Goal: Find specific page/section: Find specific page/section

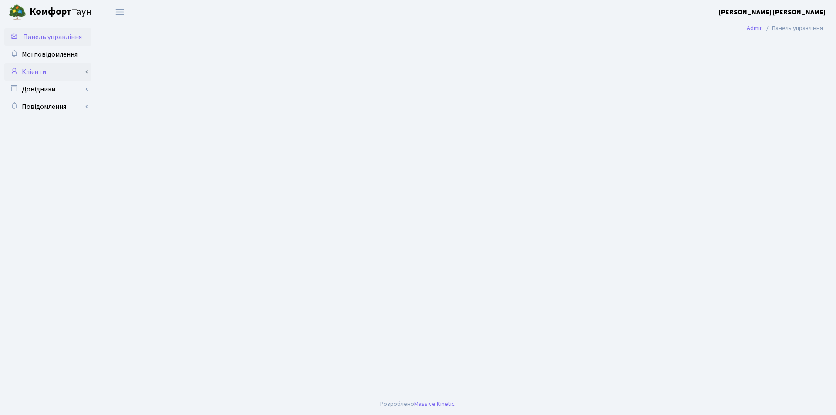
click at [15, 73] on icon at bounding box center [14, 71] width 9 height 8
click at [30, 71] on link "Клієнти" at bounding box center [47, 71] width 87 height 17
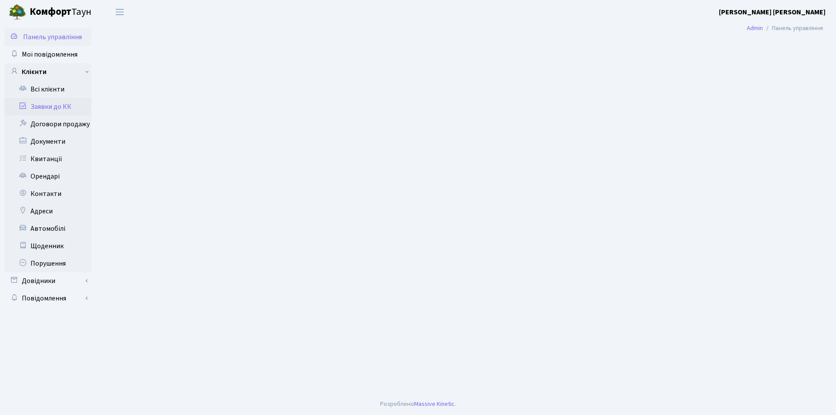
click at [22, 104] on icon at bounding box center [22, 105] width 9 height 8
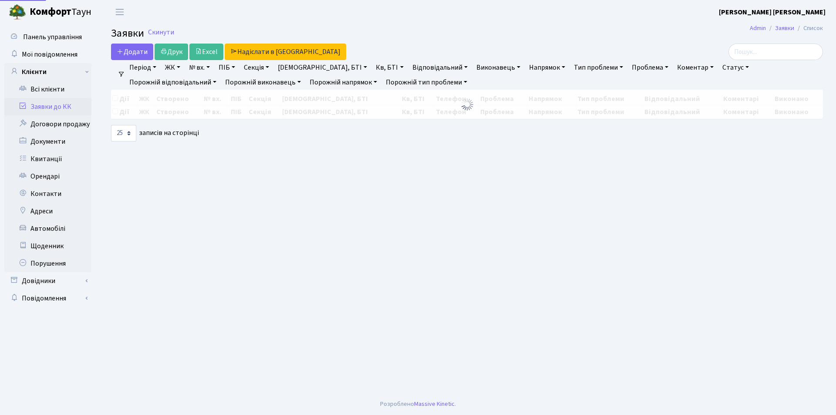
select select "25"
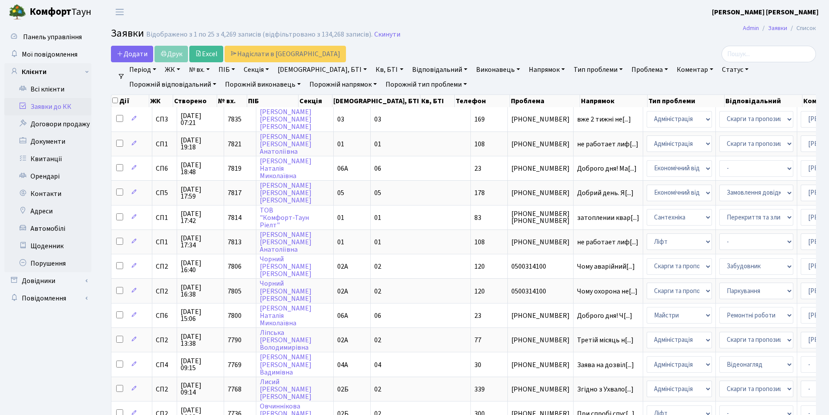
click at [24, 106] on icon at bounding box center [22, 105] width 9 height 8
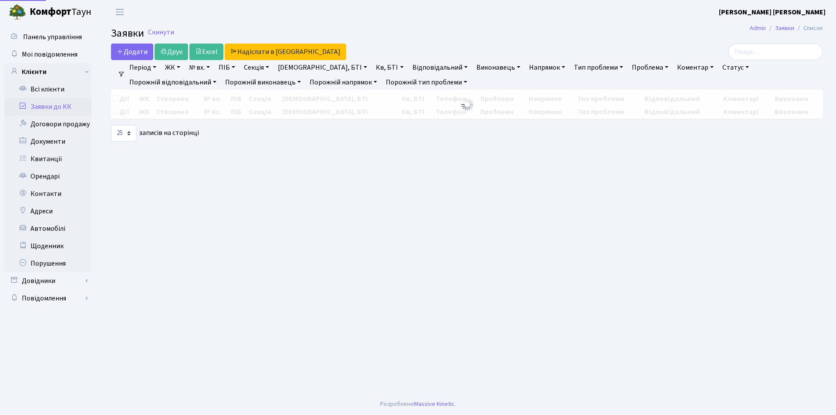
select select "25"
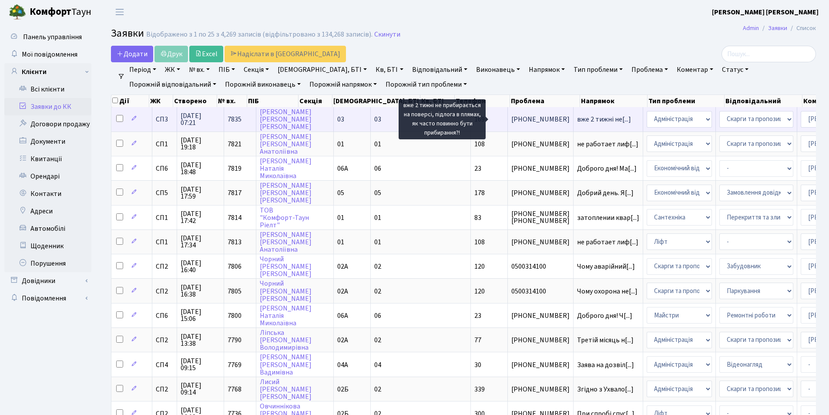
click at [577, 121] on span "вже 2 тижні не[...]" at bounding box center [604, 120] width 54 height 10
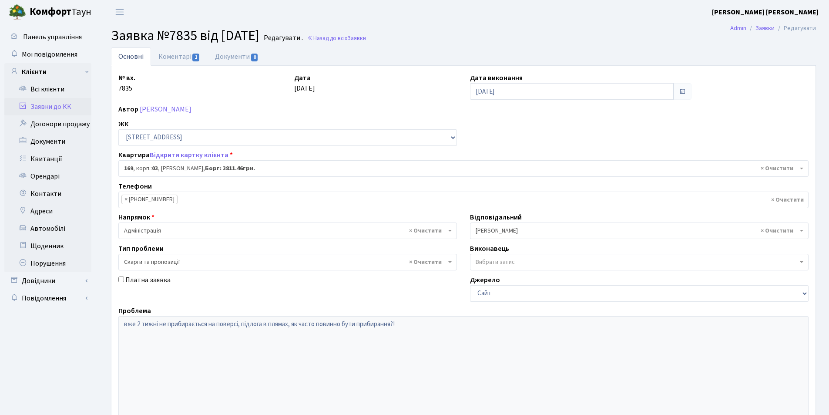
select select "20891"
select select "55"
click at [28, 106] on link "Заявки до КК" at bounding box center [47, 106] width 87 height 17
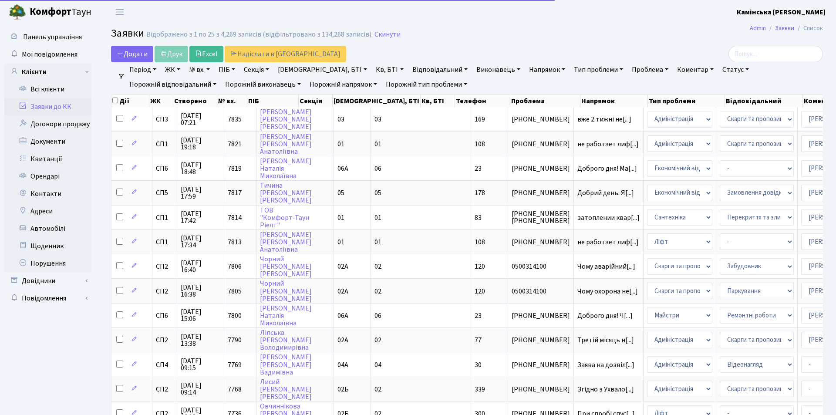
select select "25"
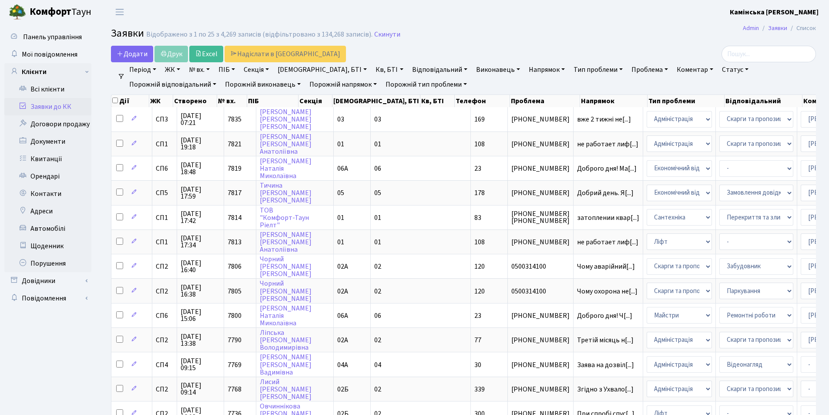
click at [22, 104] on icon at bounding box center [22, 105] width 9 height 8
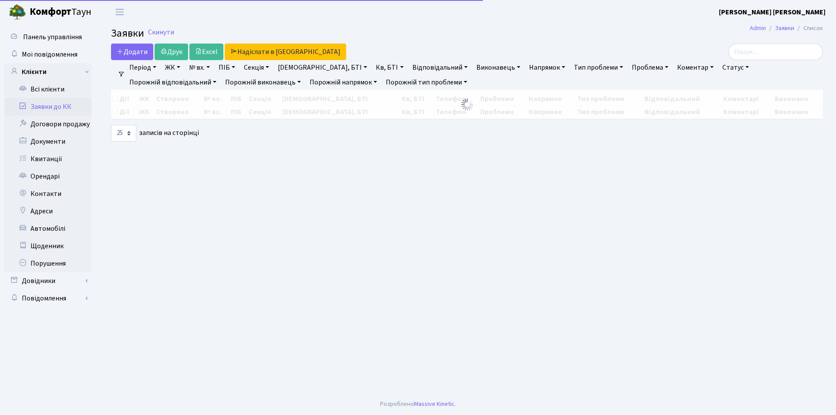
select select "25"
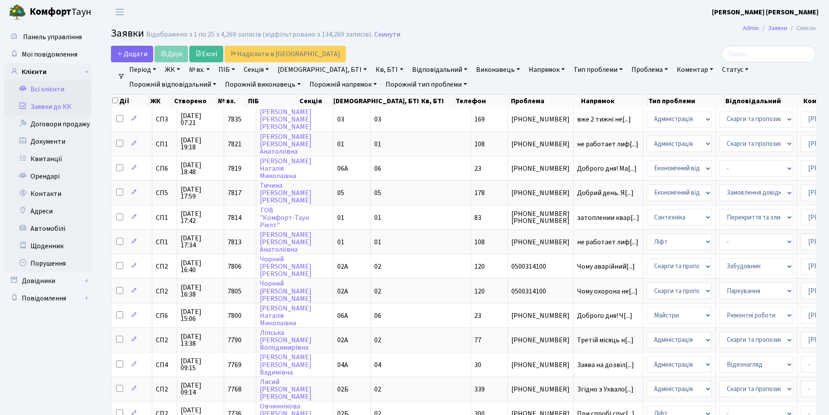
click at [20, 88] on icon at bounding box center [22, 88] width 9 height 8
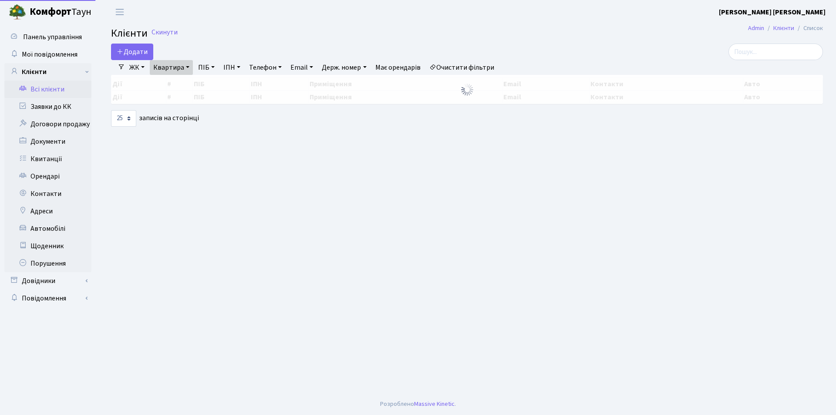
select select "25"
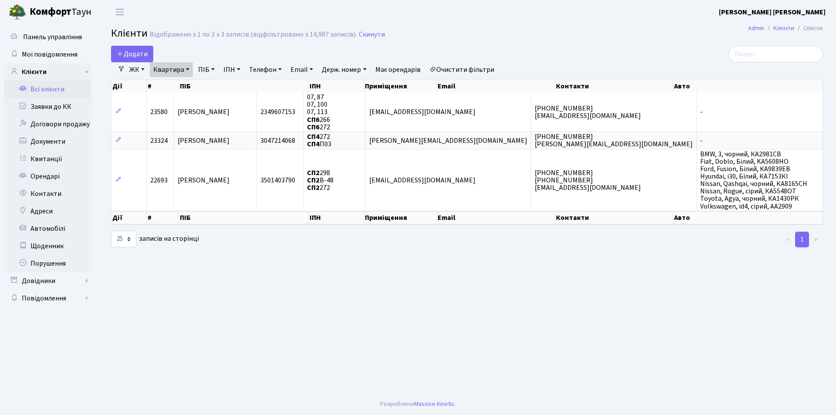
click at [187, 69] on link "Квартира" at bounding box center [171, 69] width 43 height 15
click at [169, 88] on input "272" at bounding box center [175, 86] width 51 height 17
type input "2"
type input "43"
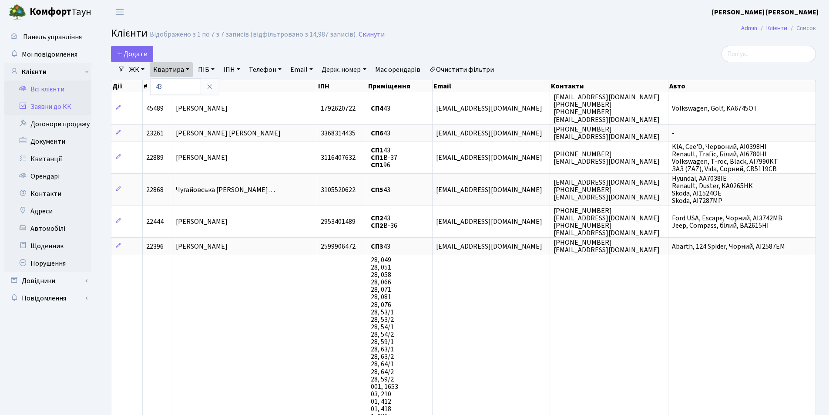
click at [26, 105] on icon at bounding box center [22, 105] width 9 height 8
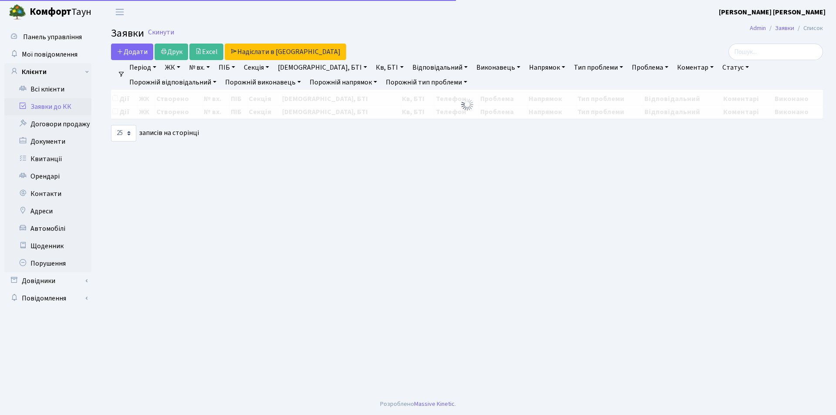
select select "25"
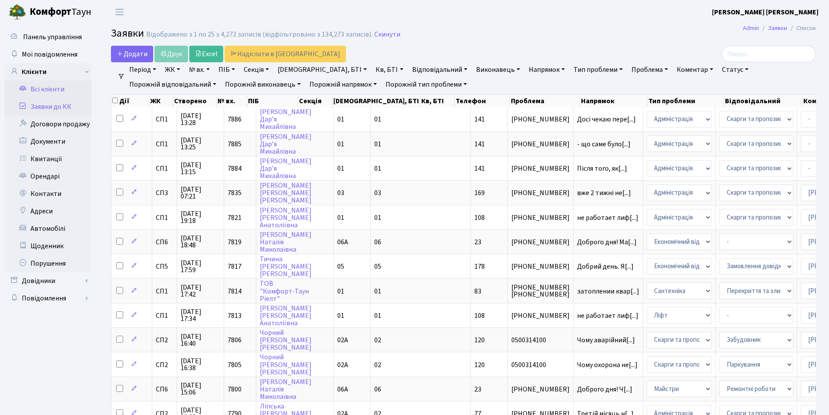
click at [29, 89] on link "Всі клієнти" at bounding box center [47, 89] width 87 height 17
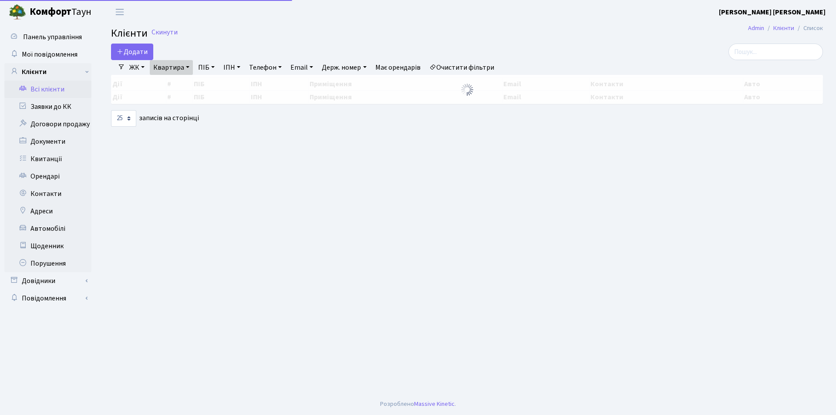
select select "25"
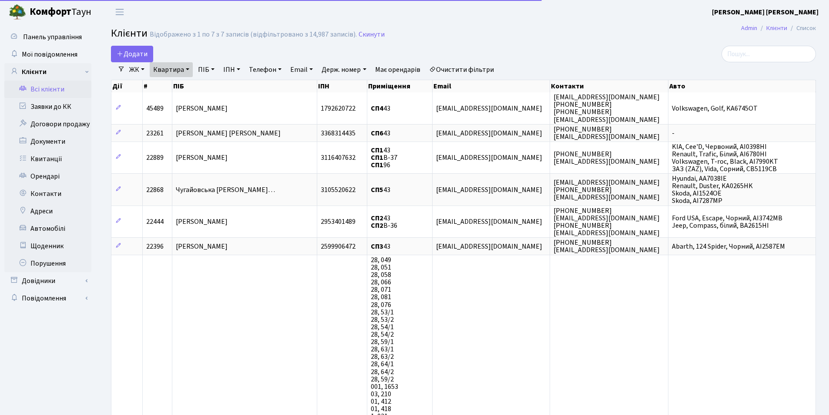
click at [189, 70] on link "Квартира" at bounding box center [171, 69] width 43 height 15
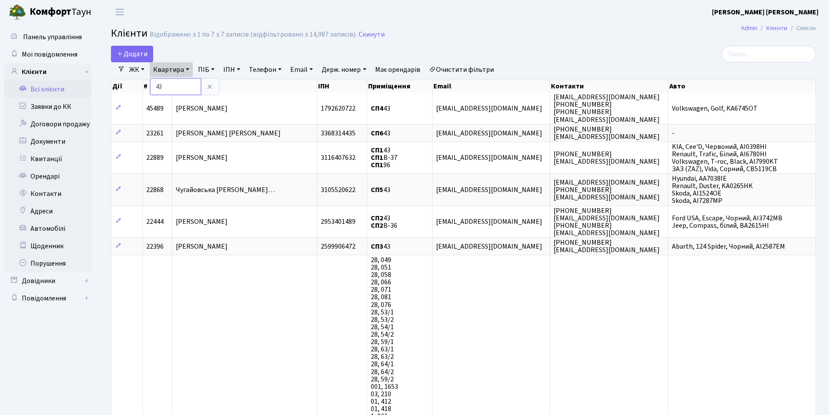
click at [175, 89] on input "43" at bounding box center [175, 86] width 51 height 17
type input "4"
type input "257"
